Goal: Register for event/course

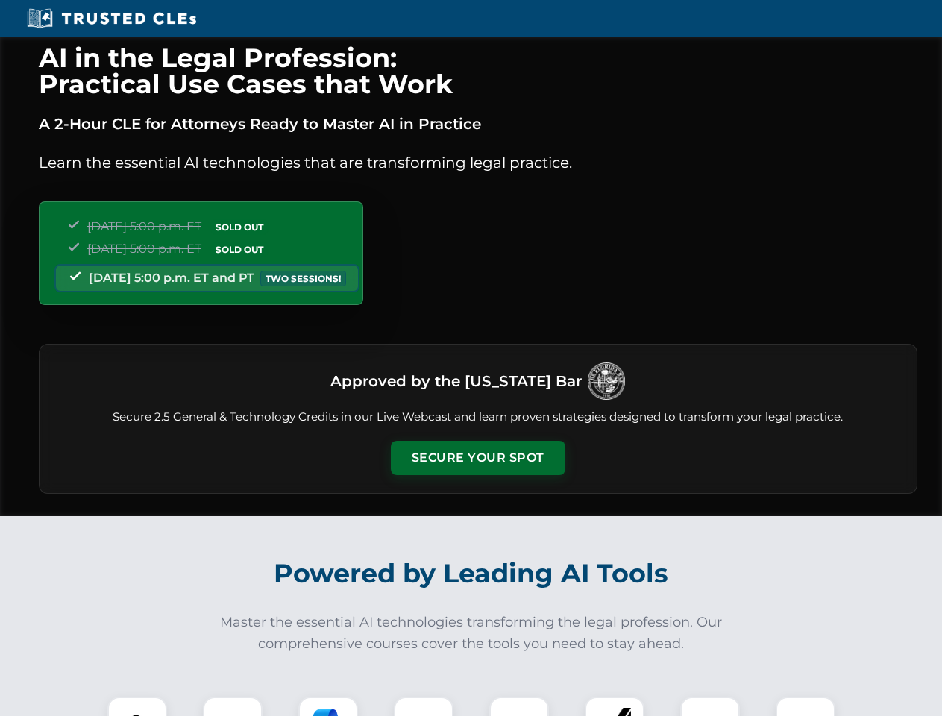
click at [477, 458] on button "Secure Your Spot" at bounding box center [478, 458] width 174 height 34
click at [137, 706] on img at bounding box center [137, 726] width 43 height 43
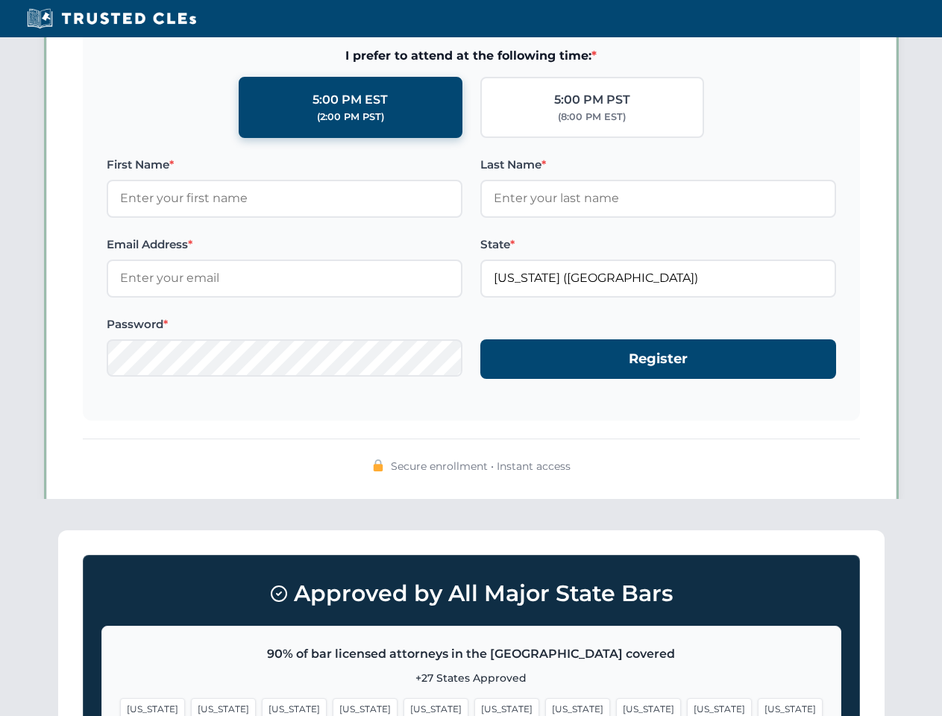
click at [545, 706] on span "[US_STATE]" at bounding box center [577, 709] width 65 height 22
click at [687, 706] on span "[US_STATE]" at bounding box center [719, 709] width 65 height 22
